Goal: Transaction & Acquisition: Book appointment/travel/reservation

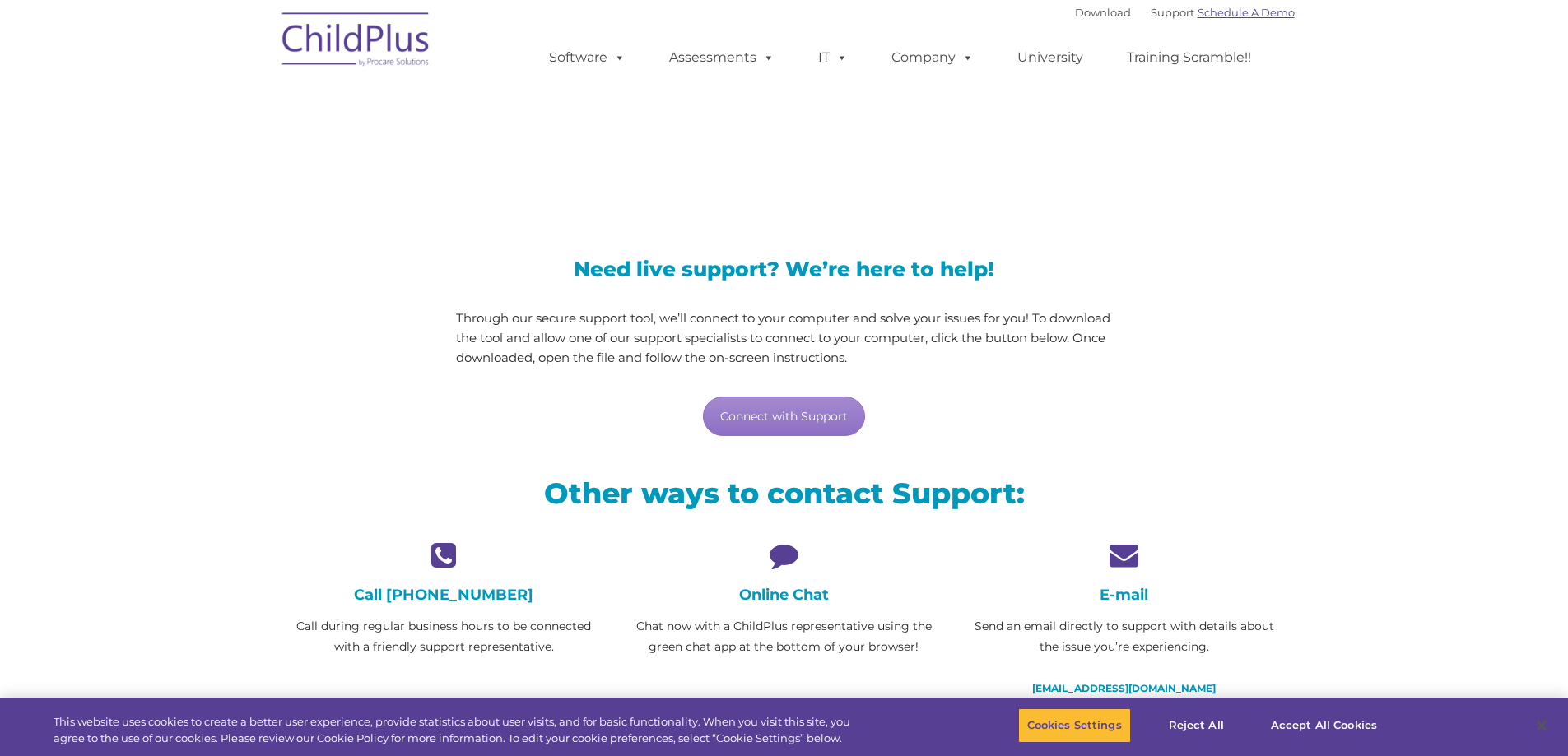
click at [1226, 14] on link "Schedule A Demo" at bounding box center [1246, 12] width 97 height 13
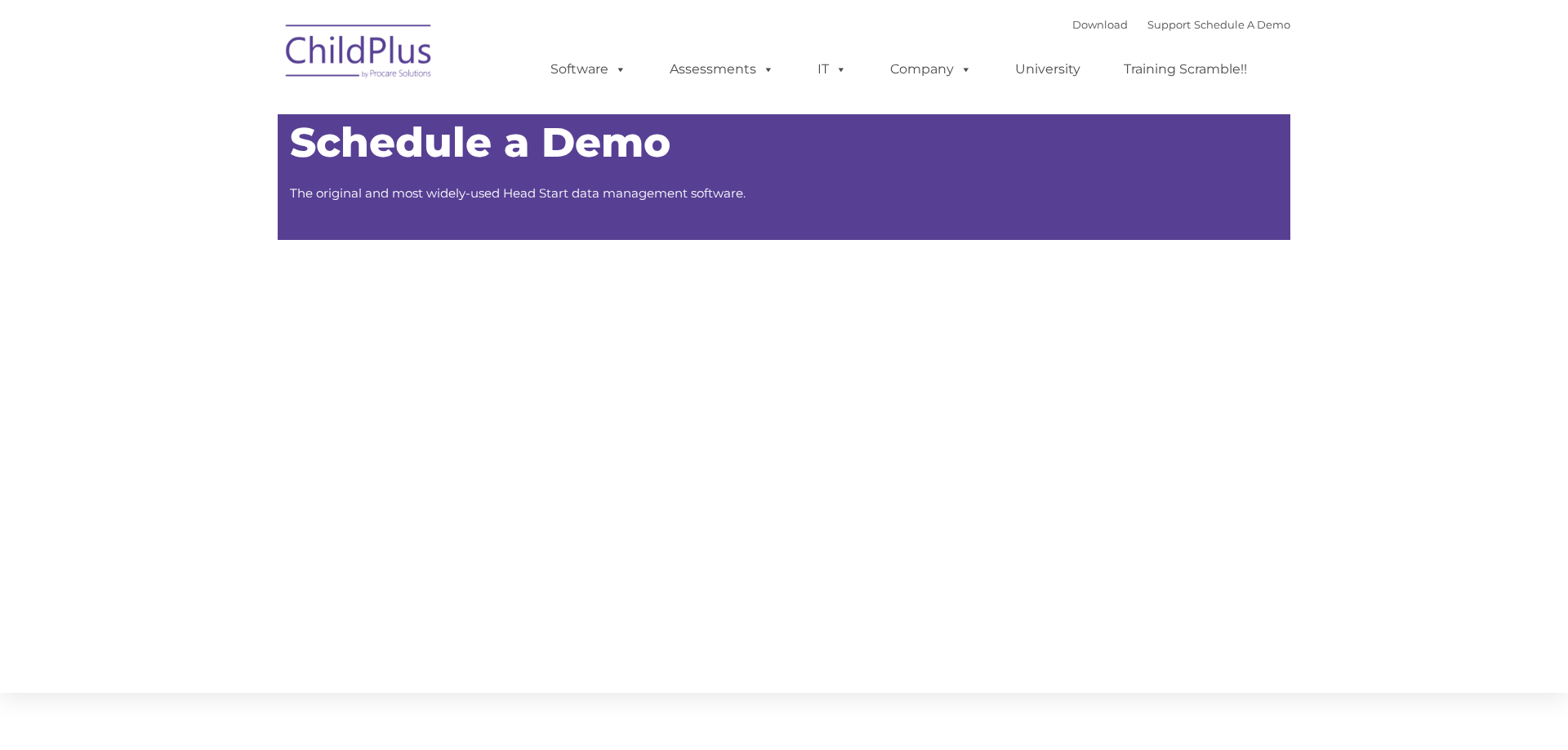
type input ""
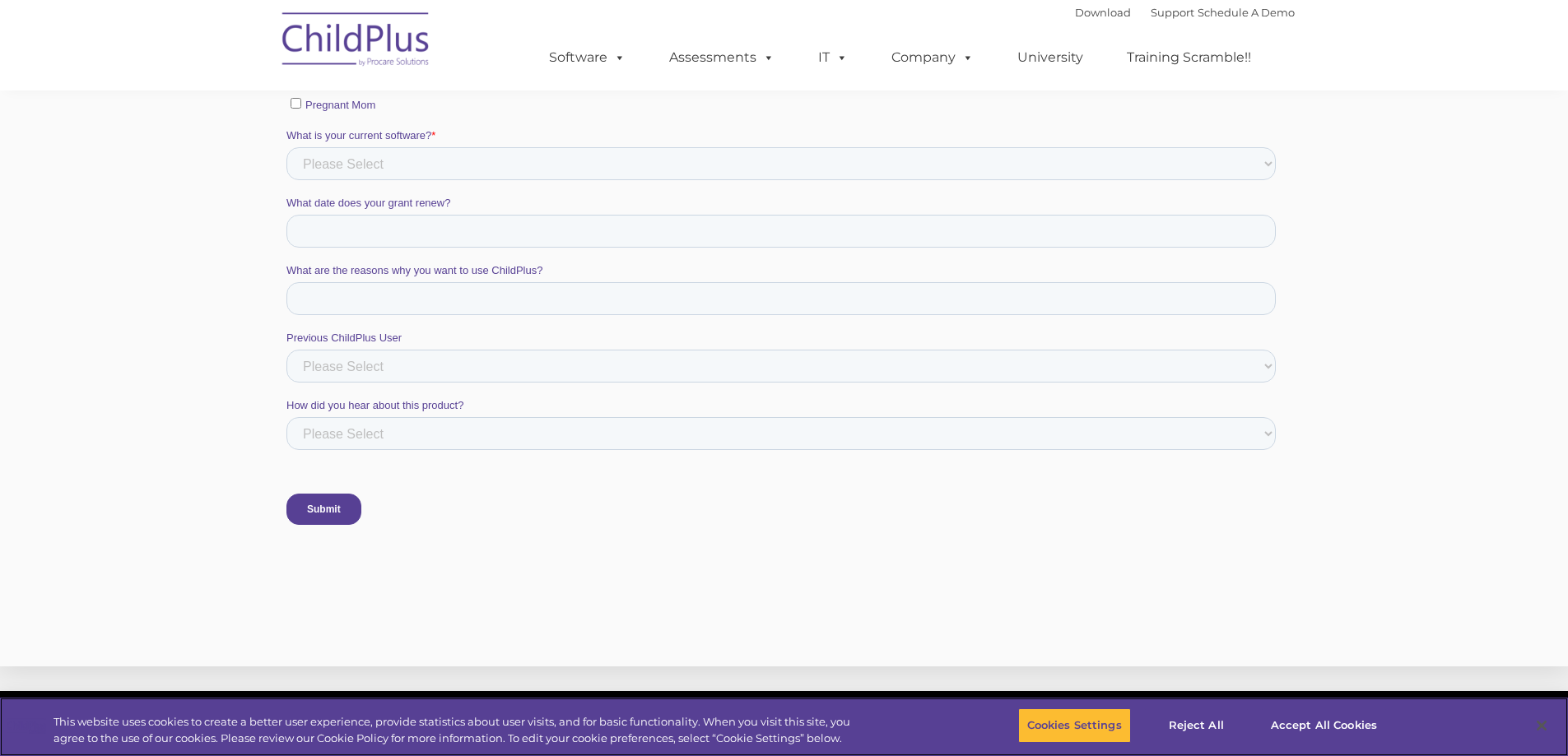
scroll to position [1050, 0]
click at [838, 57] on span at bounding box center [838, 57] width 18 height 15
